Goal: Task Accomplishment & Management: Use online tool/utility

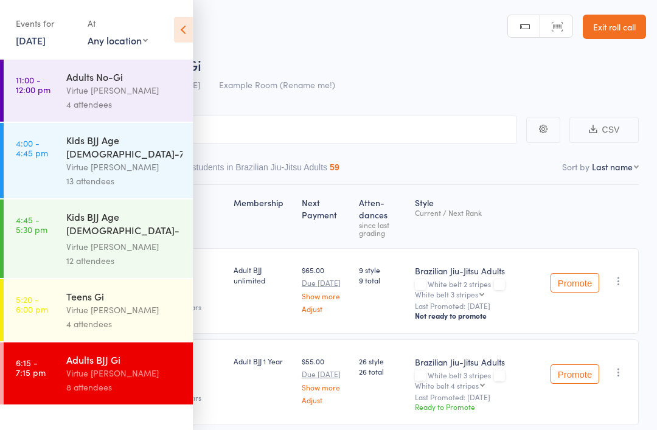
click at [174, 30] on icon at bounding box center [183, 30] width 19 height 26
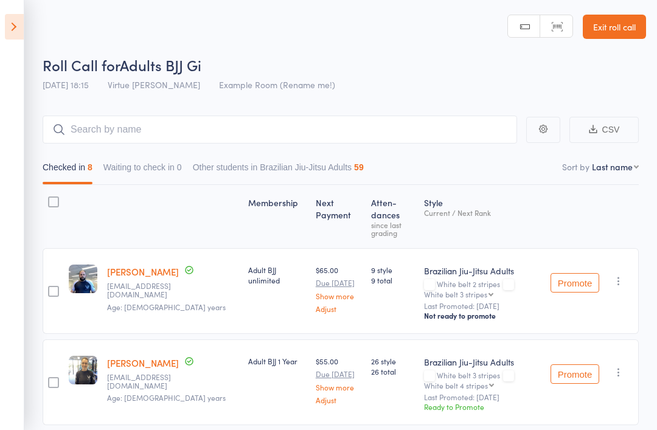
click at [616, 24] on link "Exit roll call" at bounding box center [614, 27] width 63 height 24
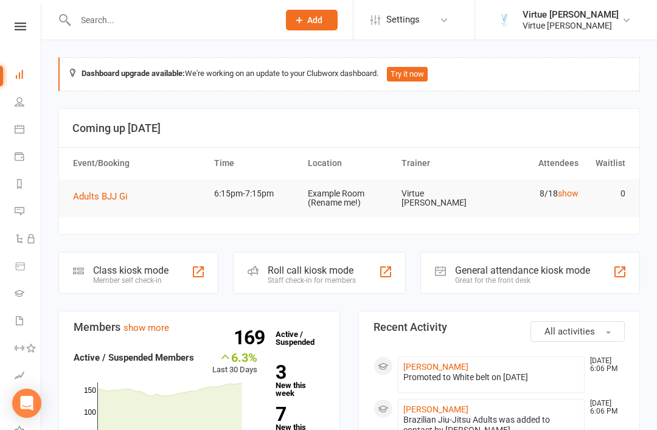
click at [23, 29] on icon at bounding box center [21, 27] width 12 height 8
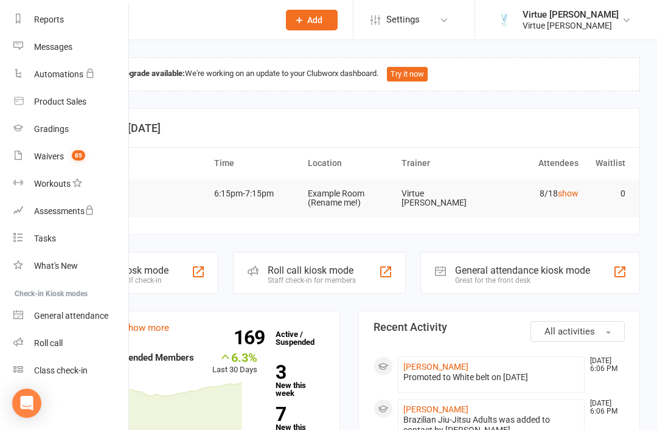
scroll to position [155, 1]
click at [38, 341] on div "Roll call" at bounding box center [48, 343] width 29 height 10
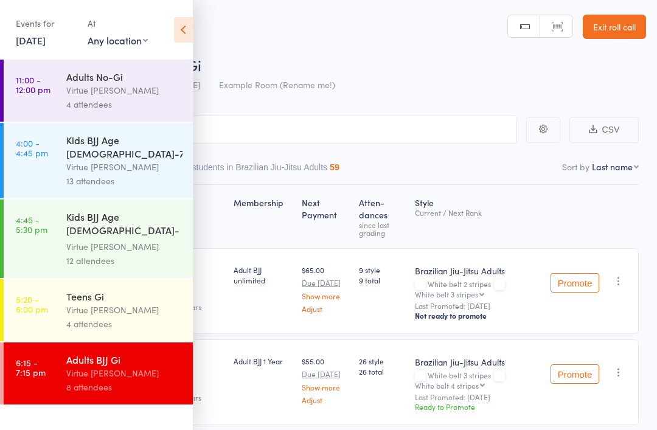
click at [189, 28] on icon at bounding box center [183, 30] width 19 height 26
